Goal: Check status: Check status

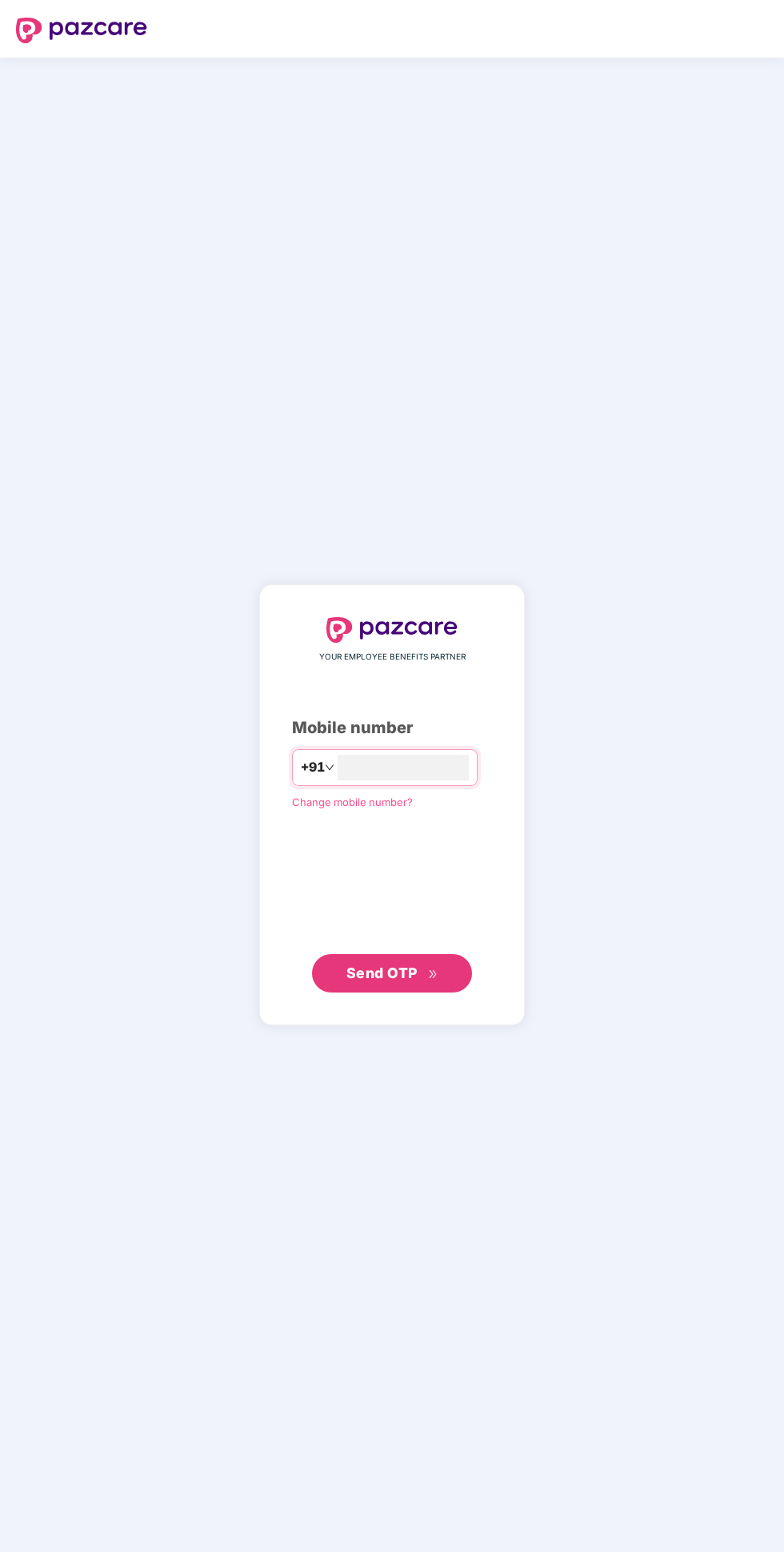
click at [455, 780] on input "number" at bounding box center [403, 767] width 131 height 25
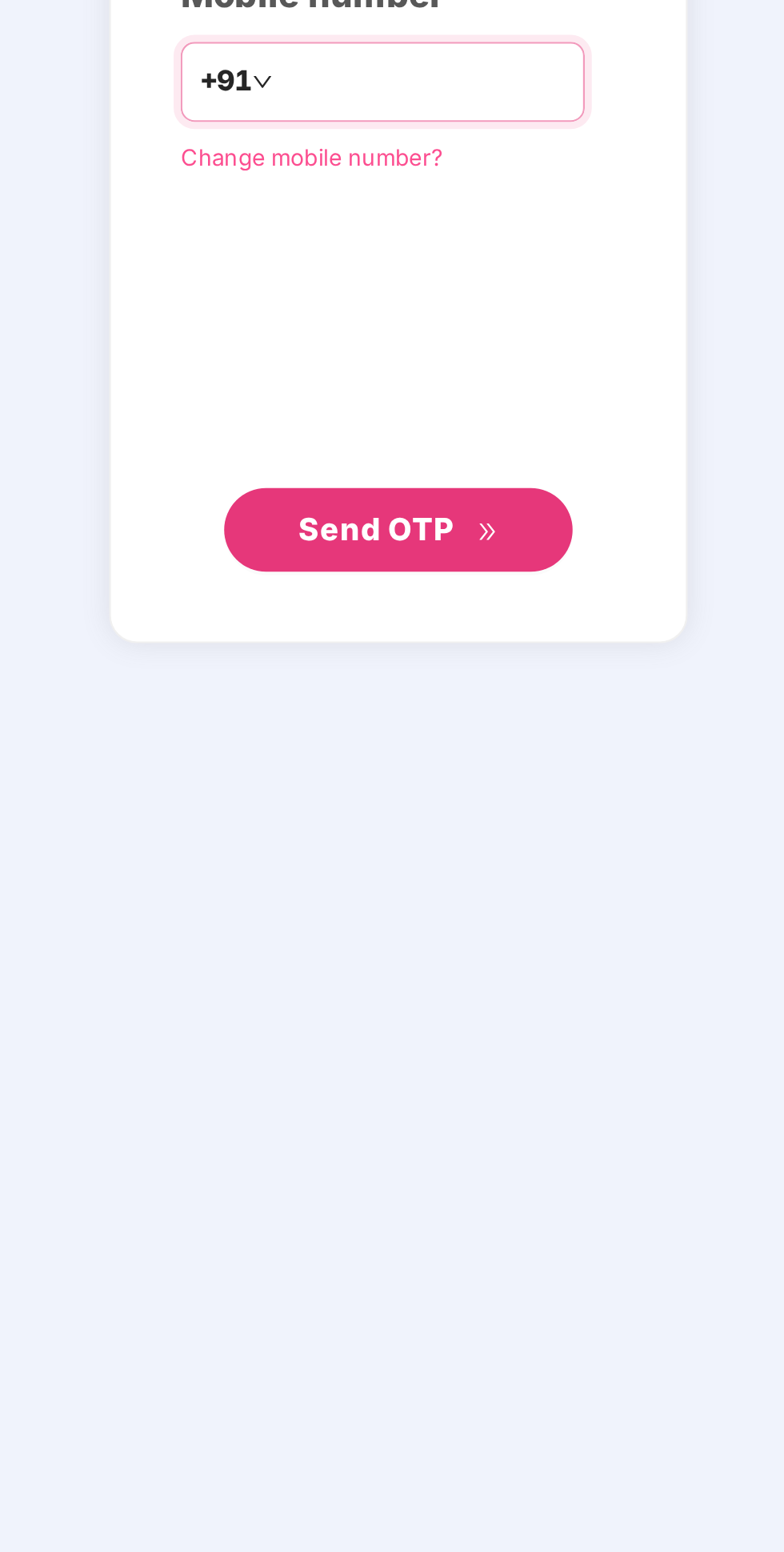
type input "**********"
click at [436, 984] on span "Send OTP" at bounding box center [392, 973] width 92 height 22
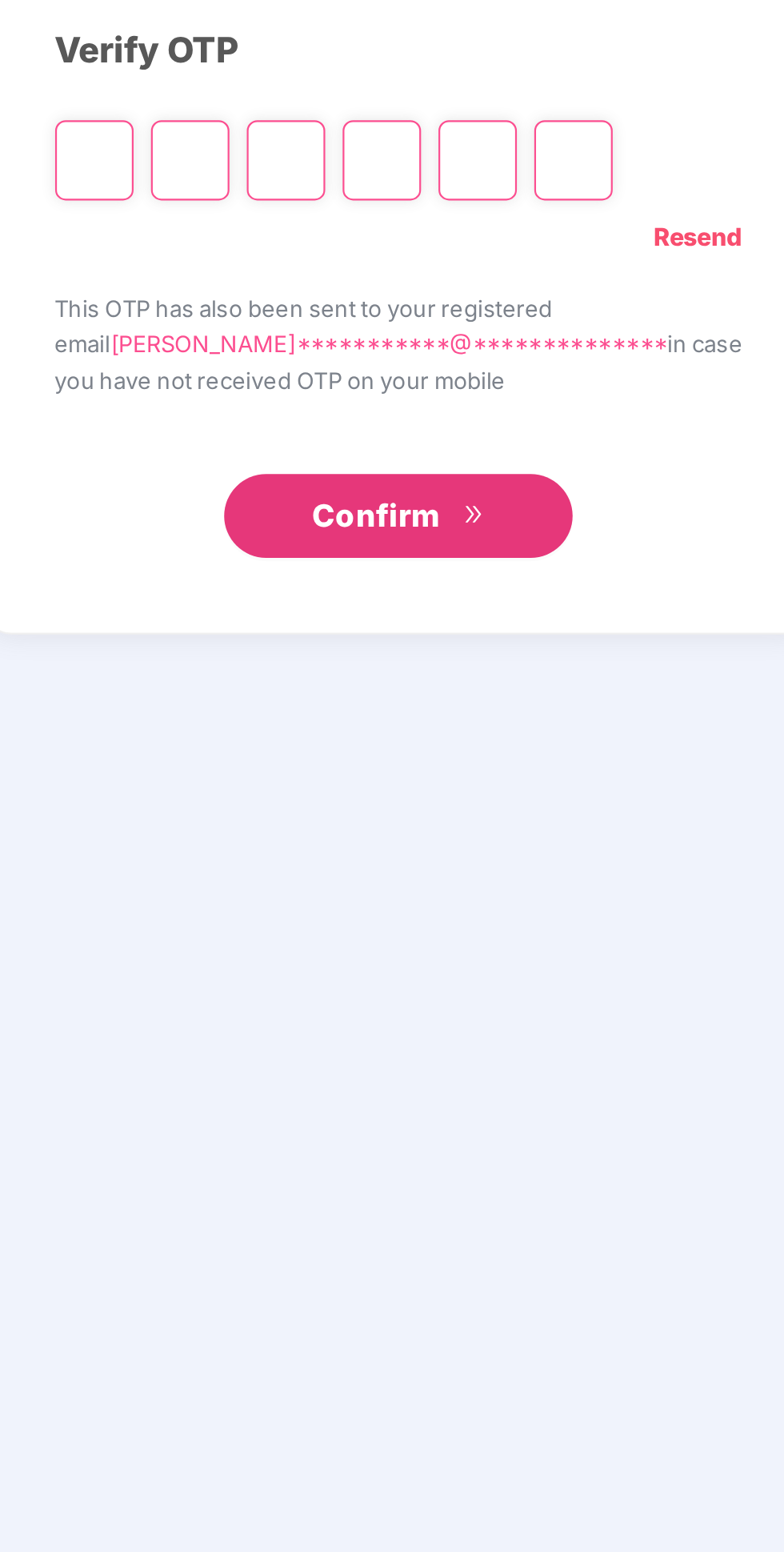
scroll to position [91, 0]
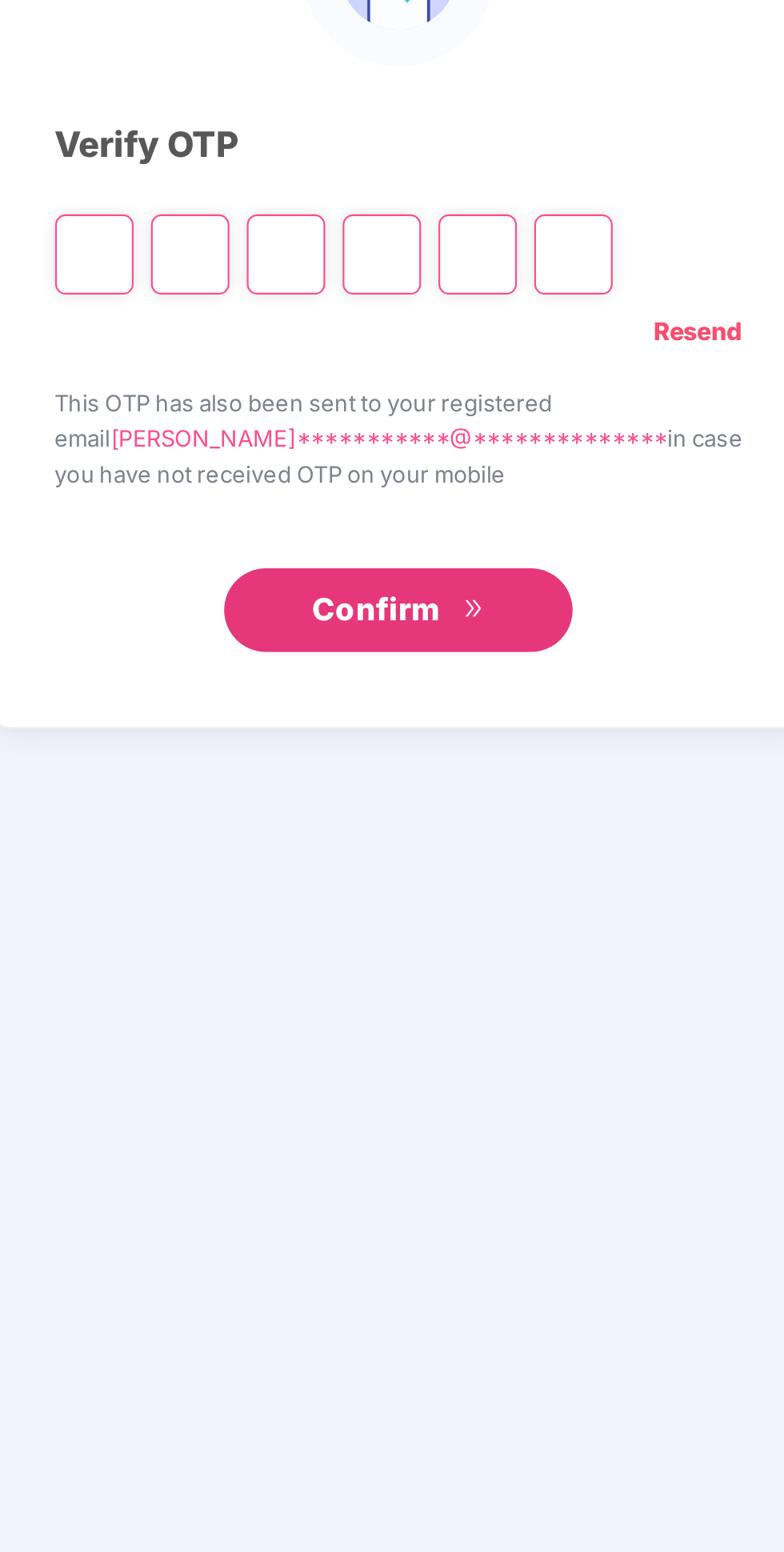
type input "*"
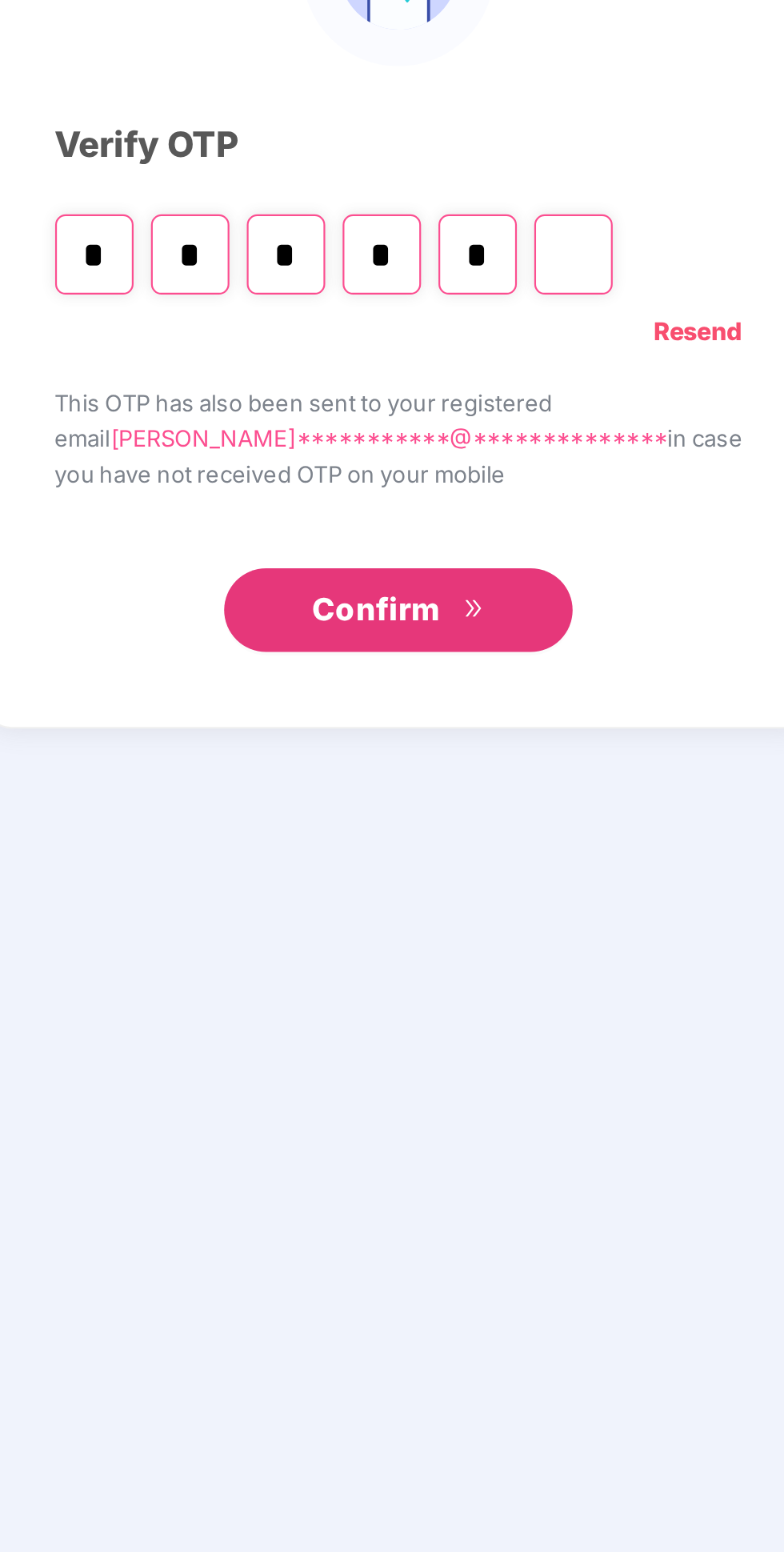
type input "*"
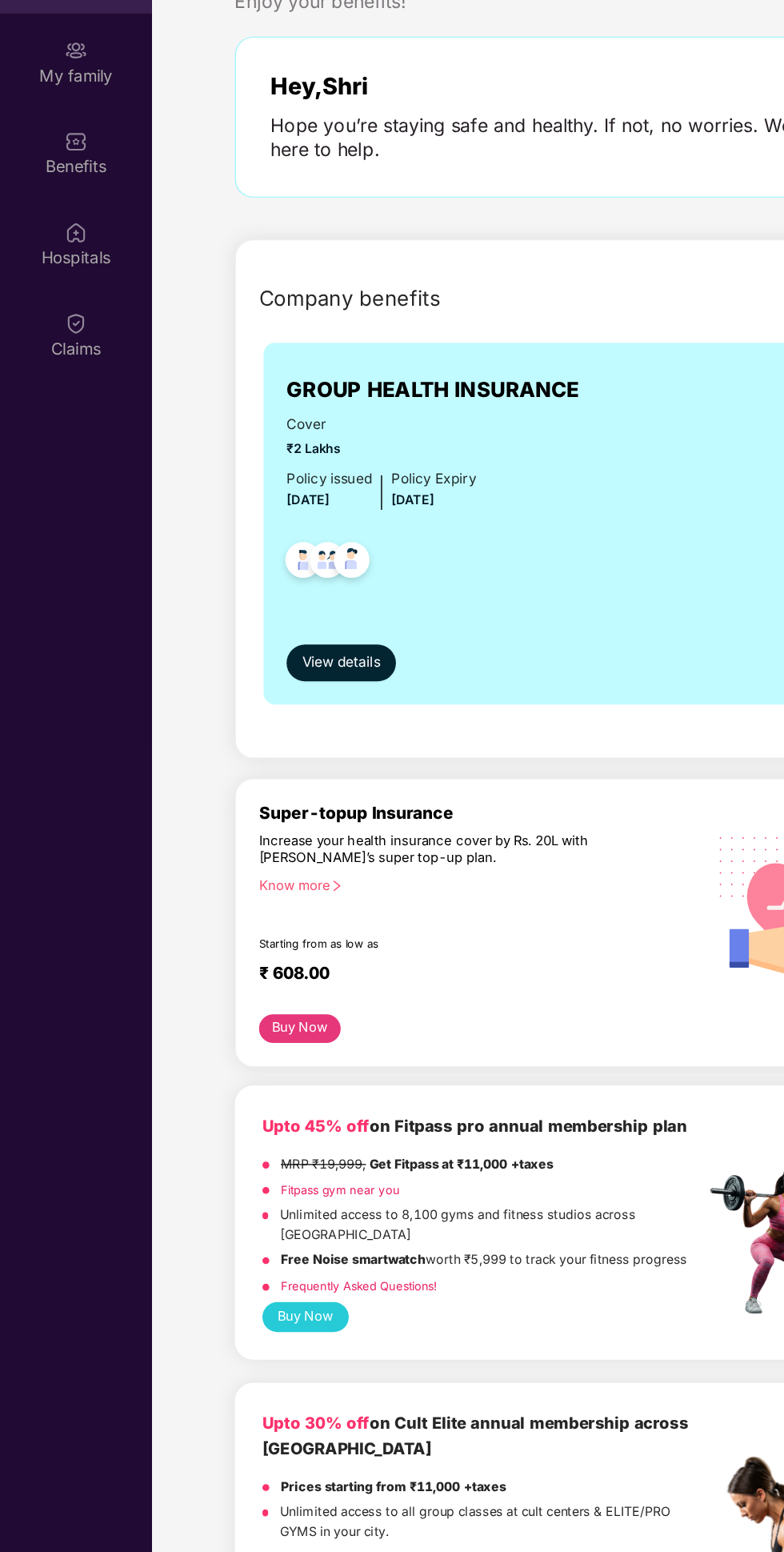
scroll to position [91, 0]
click at [63, 284] on div "Claims" at bounding box center [52, 292] width 106 height 16
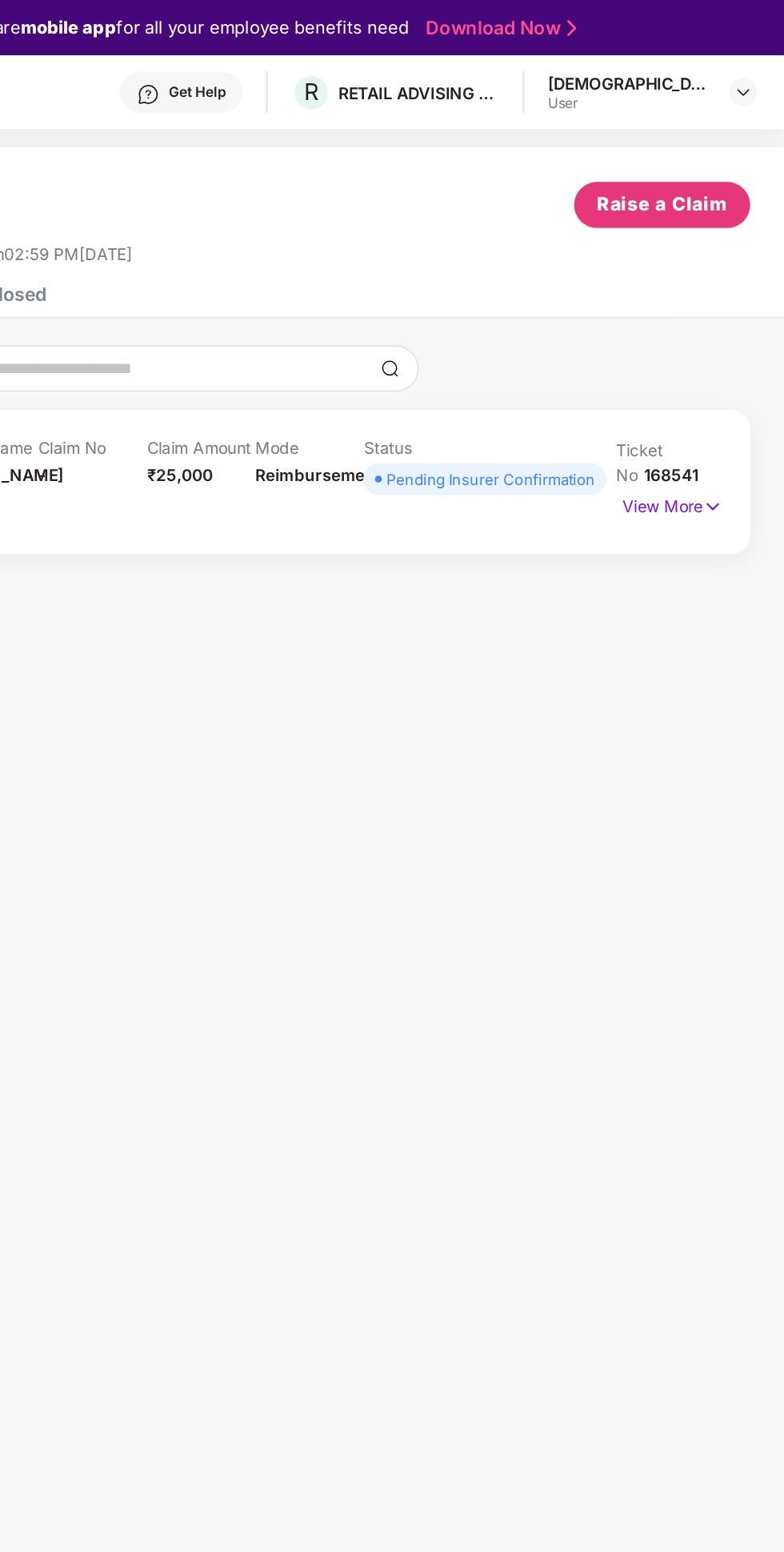
click at [407, 76] on div "Get Help" at bounding box center [364, 64] width 86 height 29
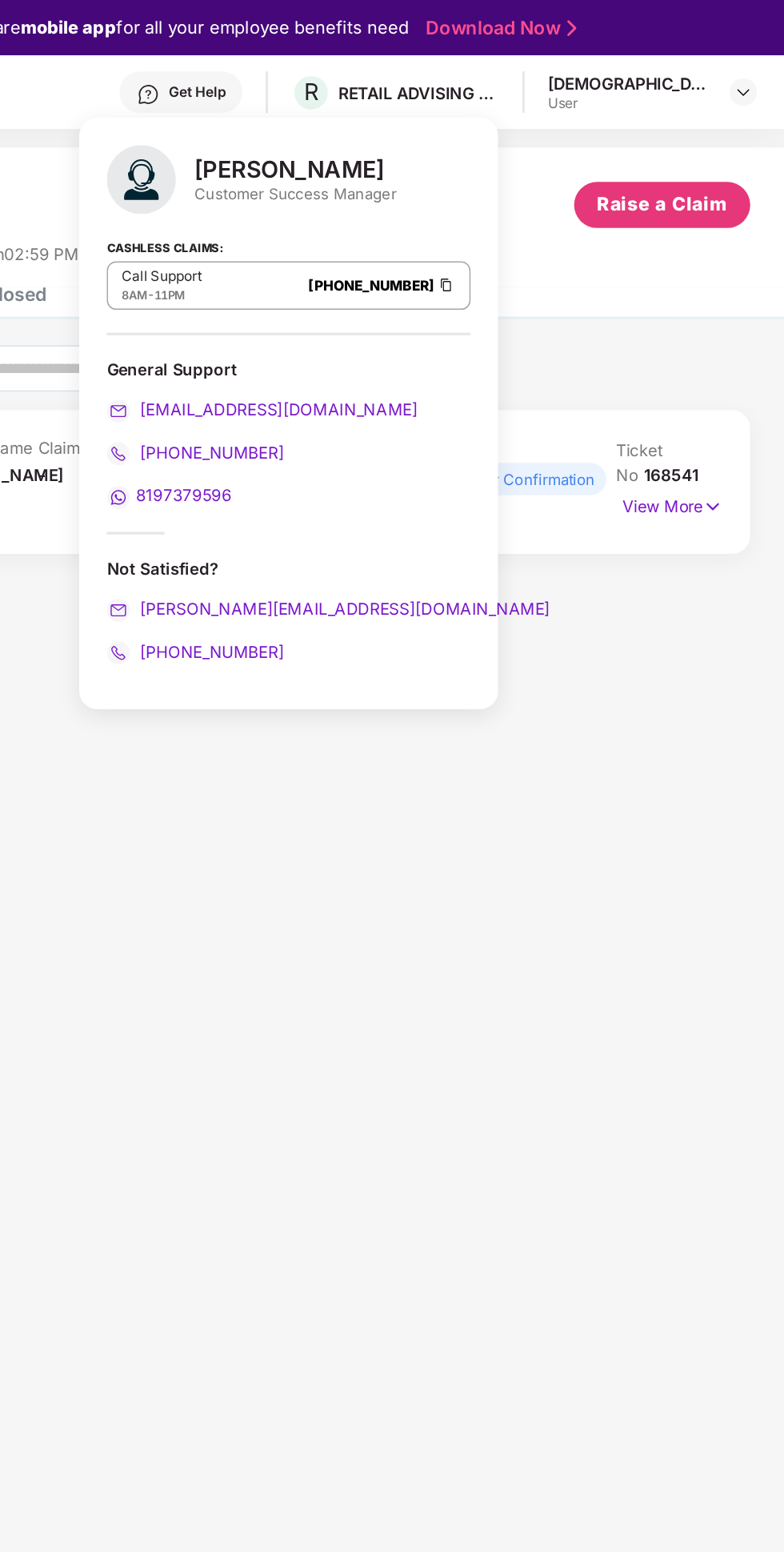
click at [399, 450] on span "[PHONE_NUMBER]" at bounding box center [384, 452] width 103 height 14
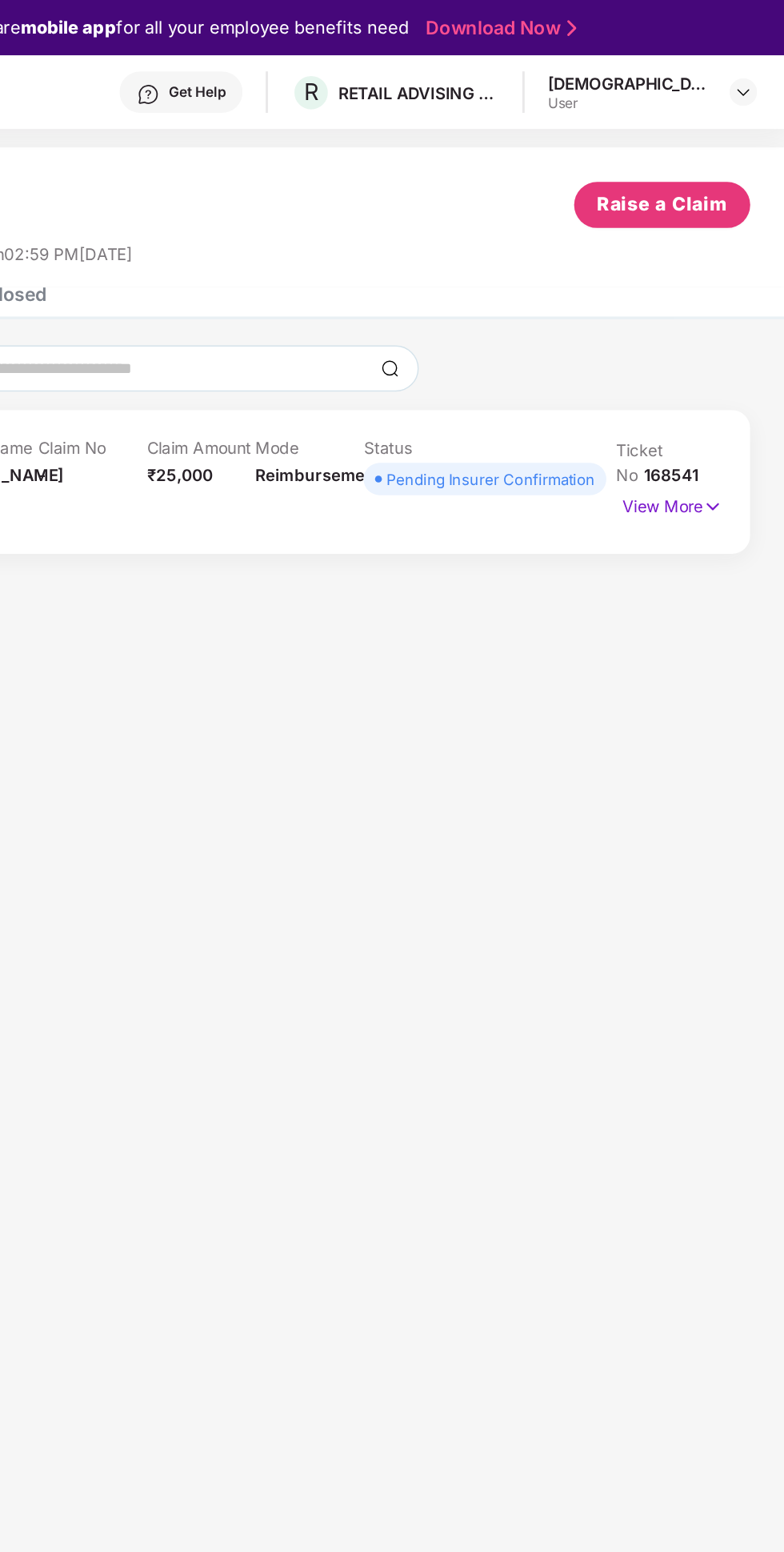
click at [717, 347] on p "View More" at bounding box center [706, 351] width 69 height 22
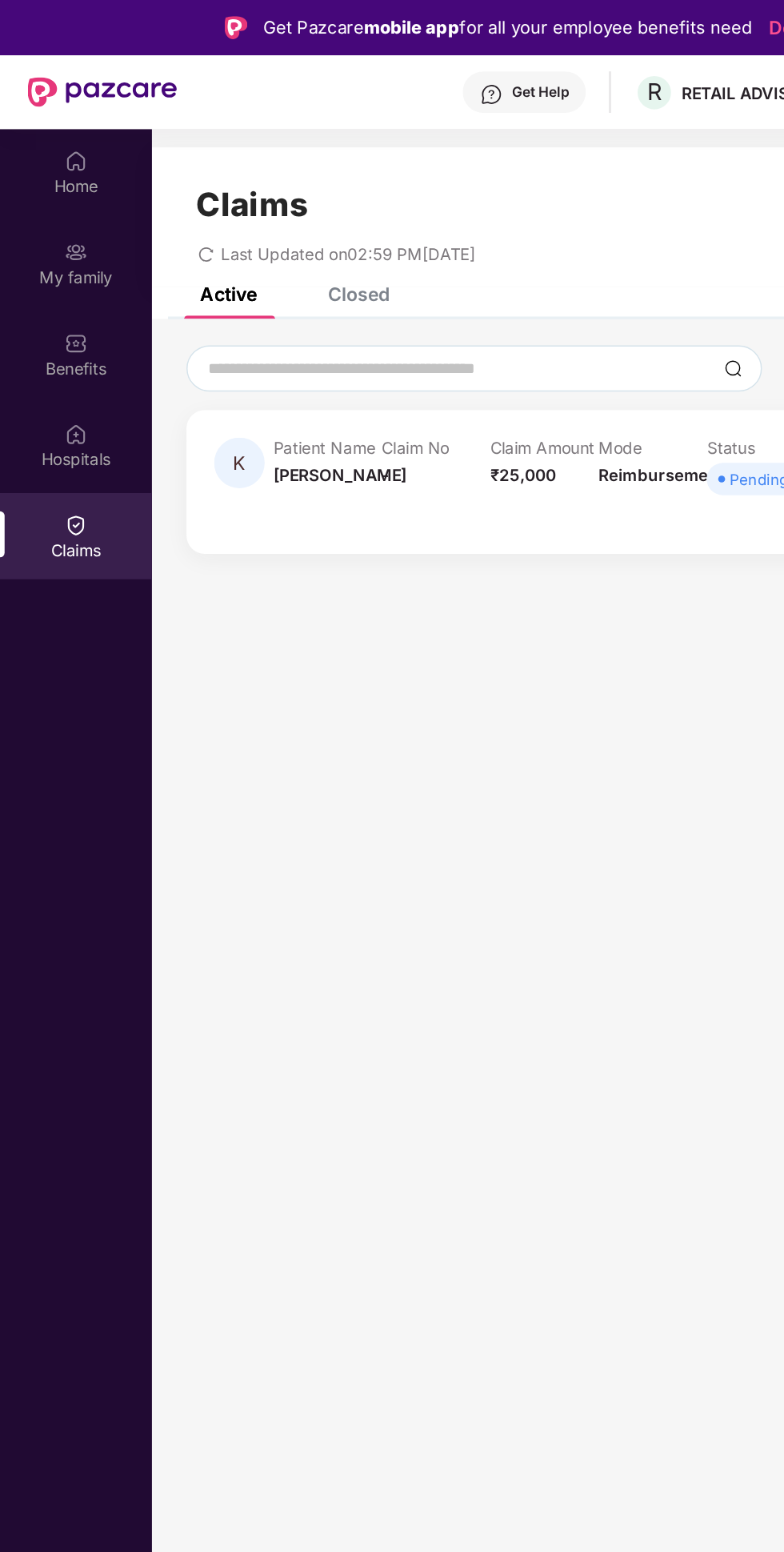
click at [58, 395] on div "Claims" at bounding box center [52, 373] width 106 height 60
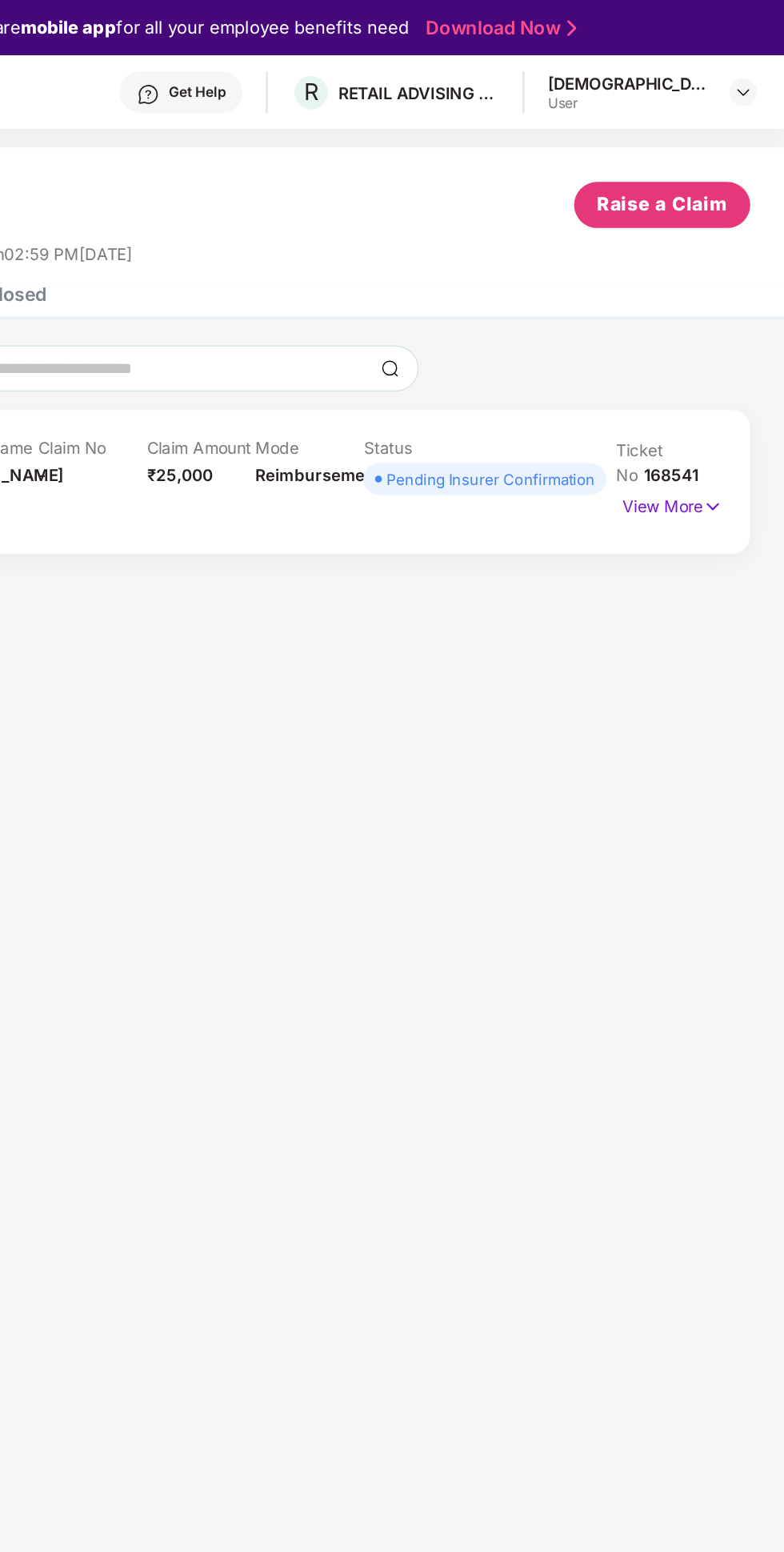
click at [710, 351] on p "View More" at bounding box center [706, 351] width 69 height 22
